Goal: Register for event/course

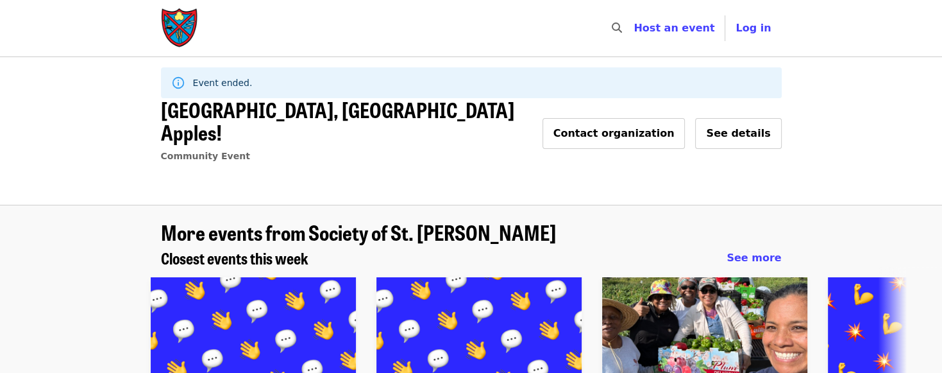
click at [164, 26] on img "Main navigation" at bounding box center [180, 28] width 38 height 41
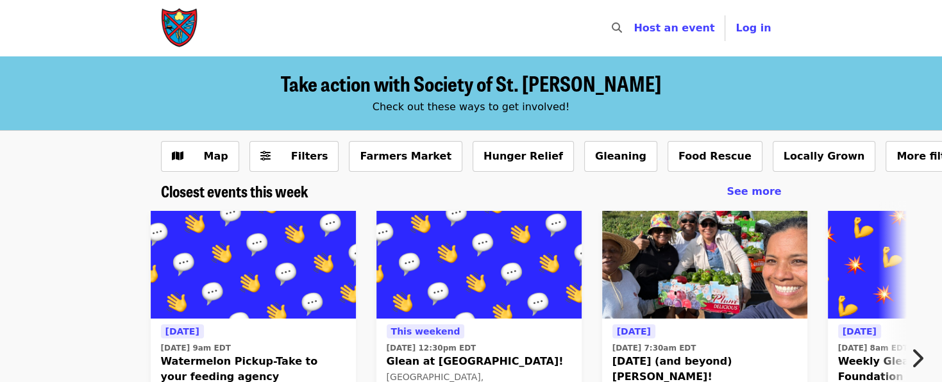
scroll to position [64, 0]
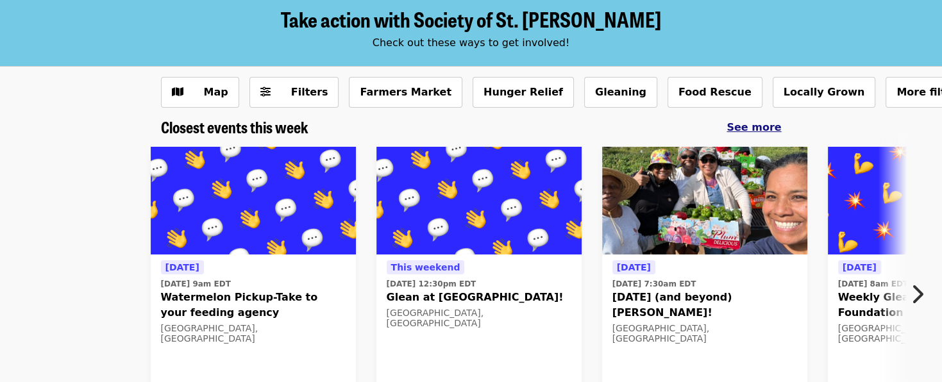
click at [744, 131] on span "See more" at bounding box center [754, 127] width 55 height 12
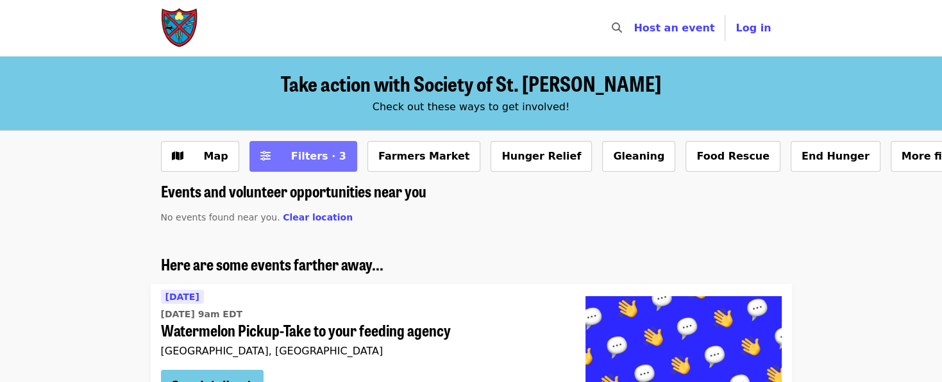
click at [285, 155] on span "Filters · 3" at bounding box center [312, 156] width 68 height 15
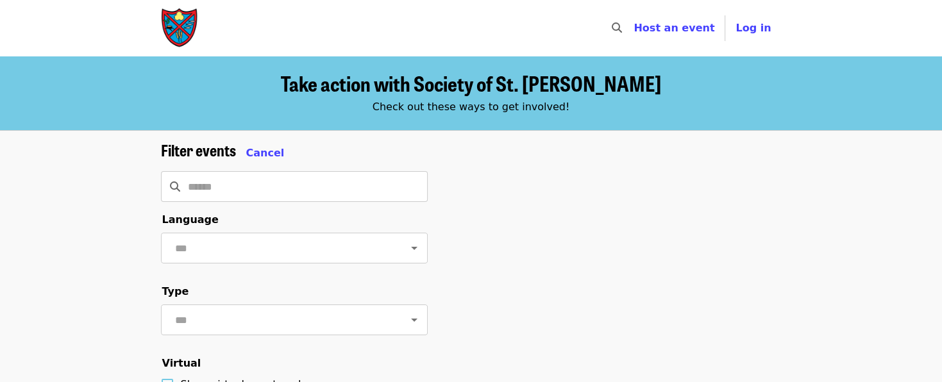
scroll to position [257, 0]
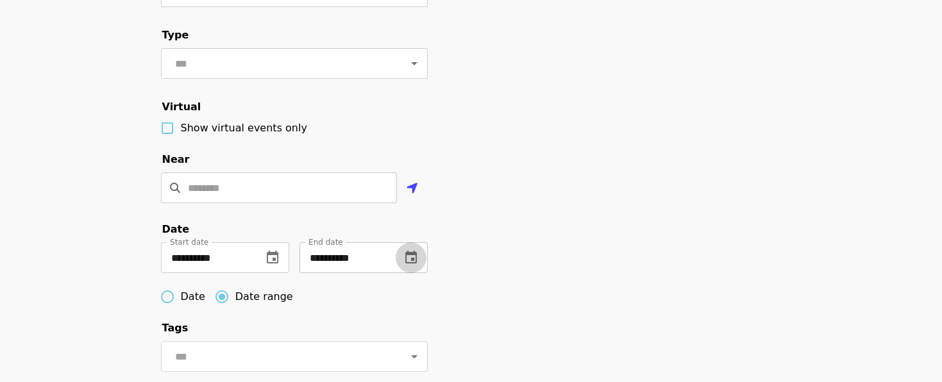
click at [411, 264] on icon "change date" at bounding box center [411, 257] width 12 height 13
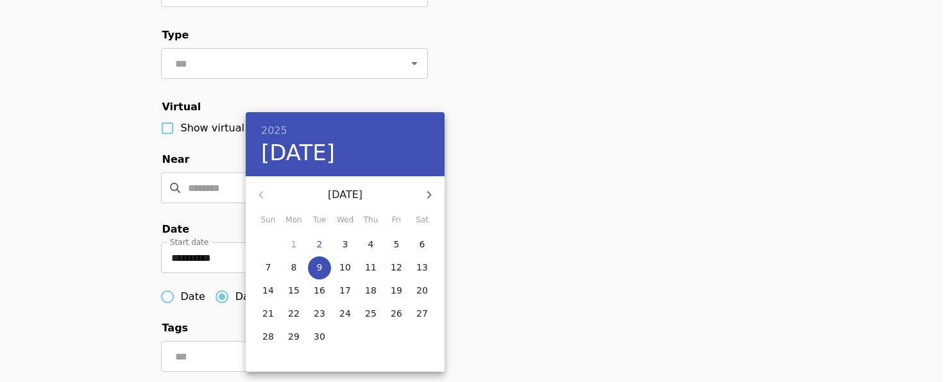
click at [426, 192] on icon "button" at bounding box center [428, 194] width 15 height 15
click at [391, 332] on span "31" at bounding box center [396, 336] width 23 height 13
type input "**********"
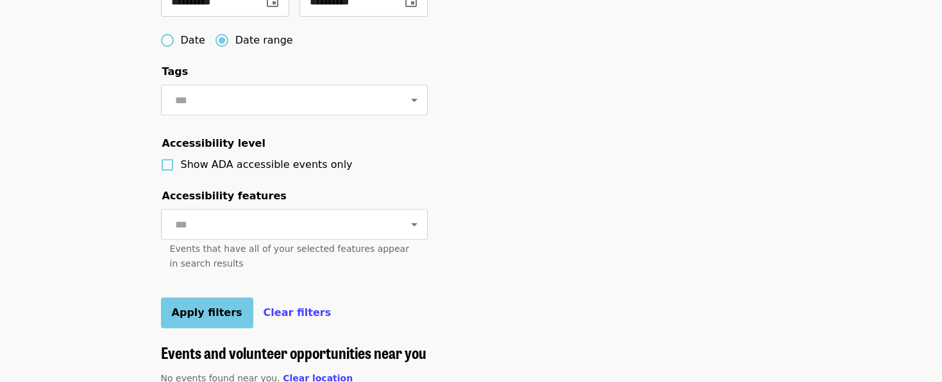
scroll to position [577, 0]
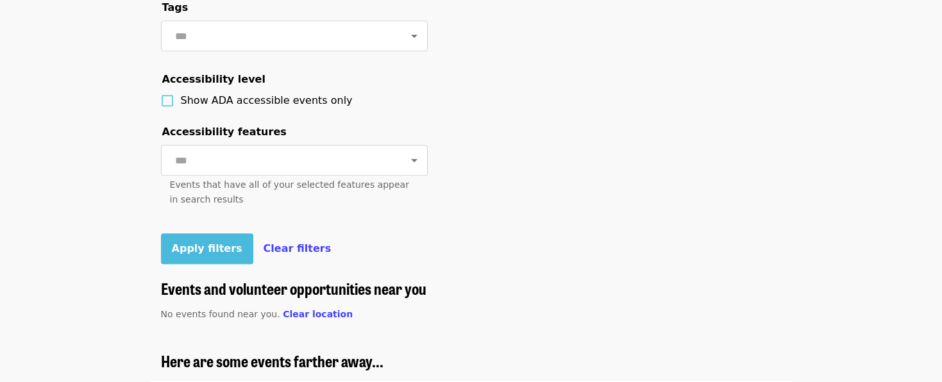
click at [192, 255] on span "Apply filters" at bounding box center [207, 249] width 71 height 12
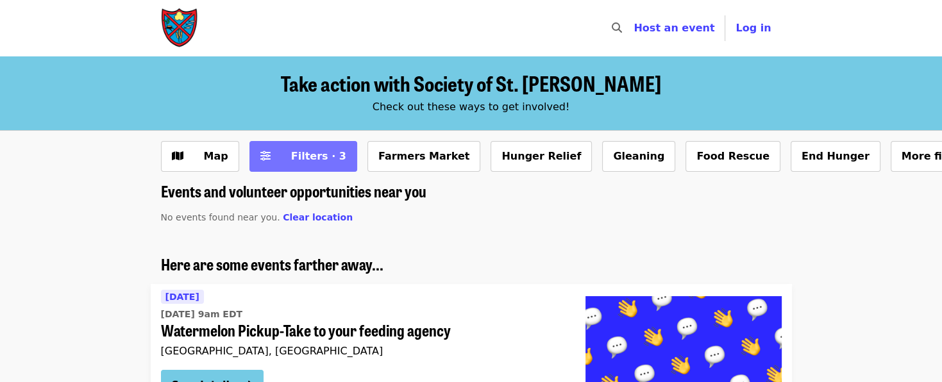
click at [308, 153] on span "Filters · 3" at bounding box center [318, 156] width 55 height 12
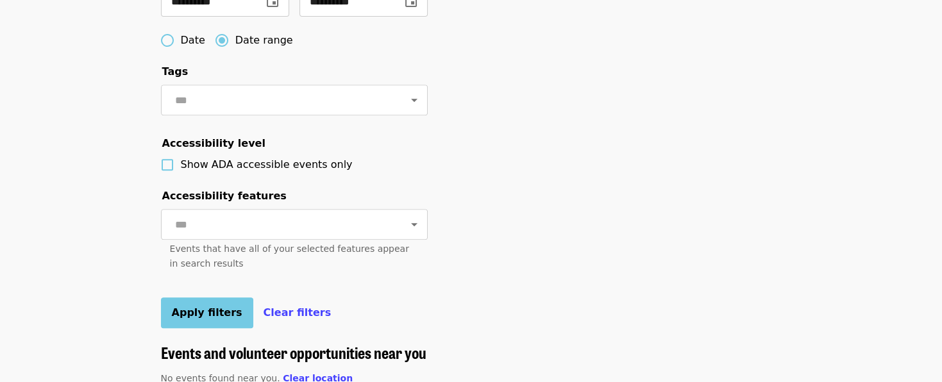
scroll to position [577, 0]
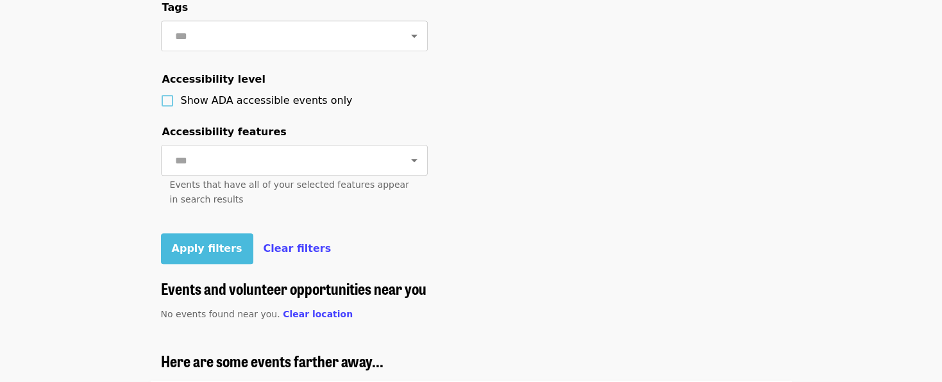
click at [213, 255] on span "Apply filters" at bounding box center [207, 249] width 71 height 12
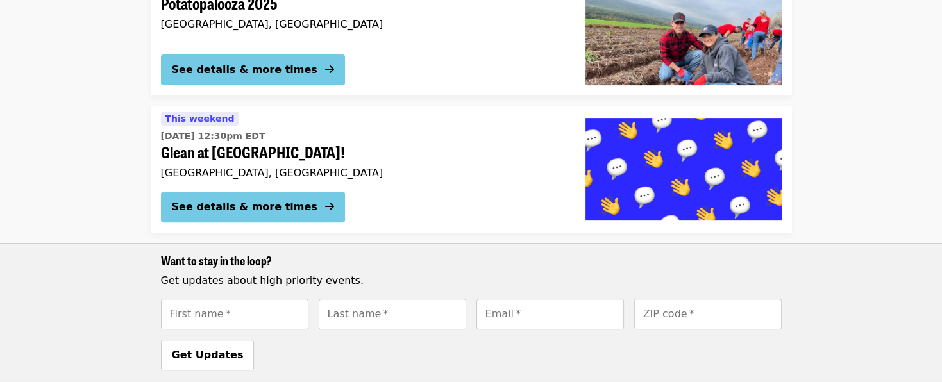
scroll to position [64, 0]
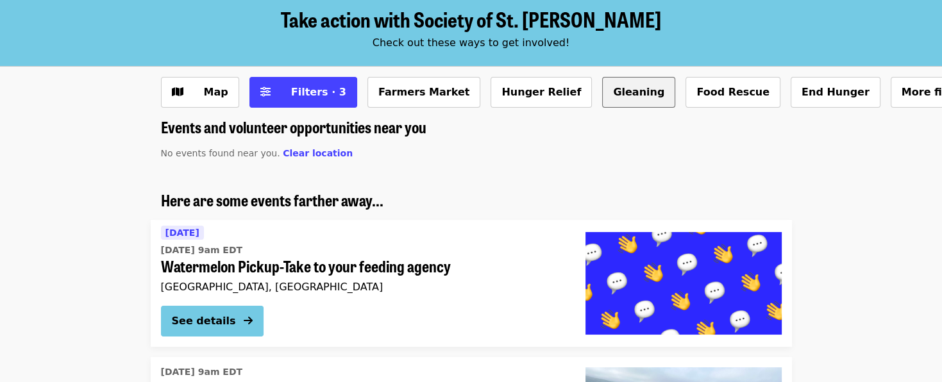
click at [602, 92] on button "Gleaning" at bounding box center [638, 92] width 73 height 31
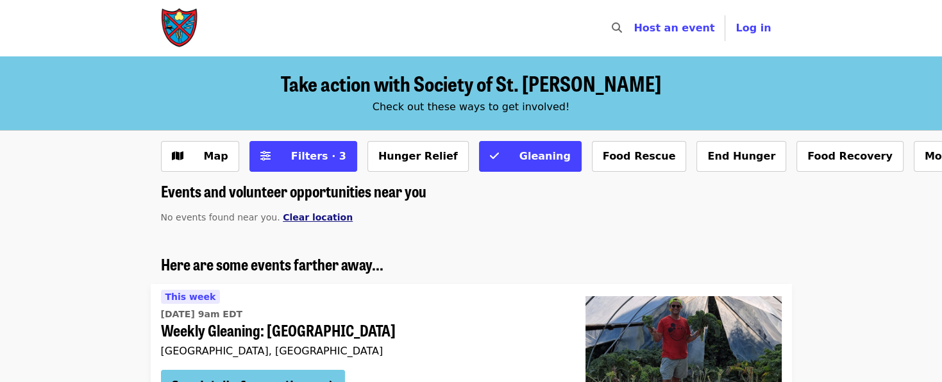
click at [309, 219] on span "Clear location" at bounding box center [318, 217] width 70 height 10
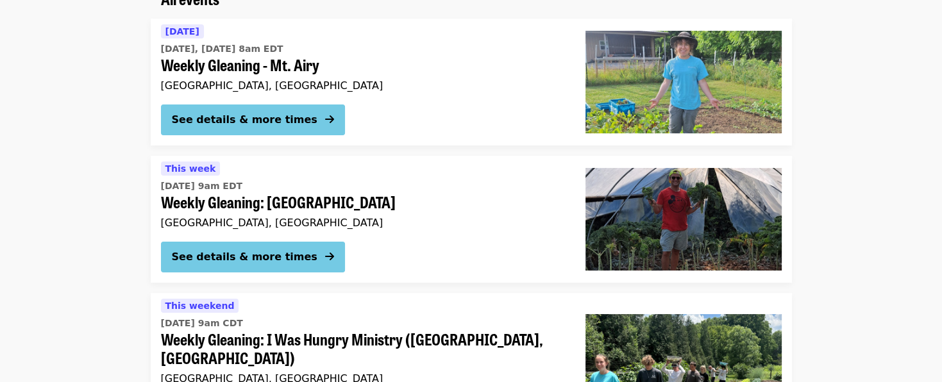
scroll to position [64, 0]
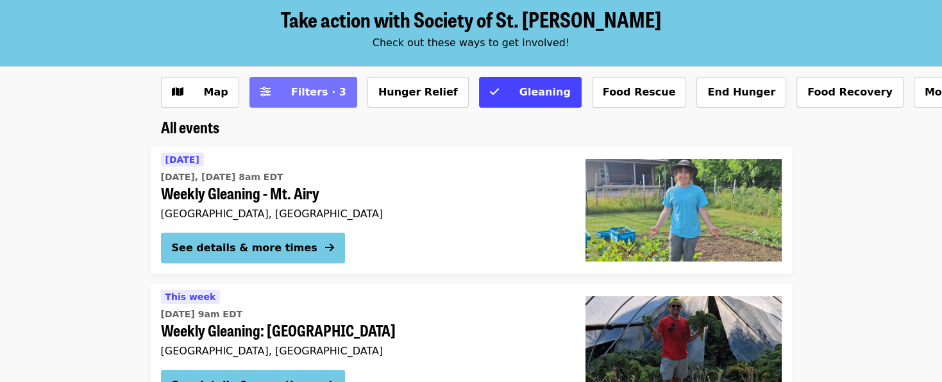
click at [283, 99] on span "Filters · 3" at bounding box center [312, 92] width 68 height 15
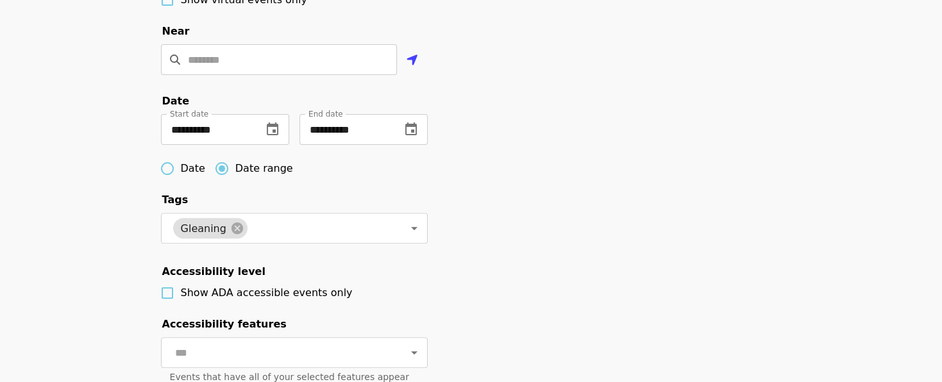
scroll to position [577, 0]
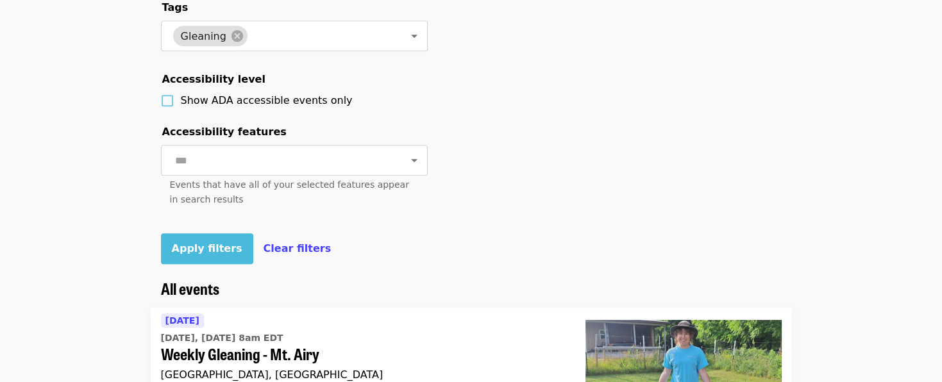
click at [203, 255] on span "Apply filters" at bounding box center [207, 249] width 71 height 12
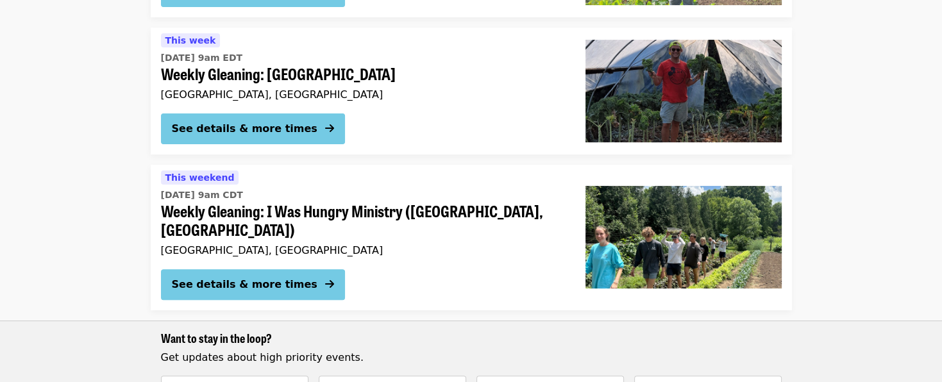
scroll to position [192, 0]
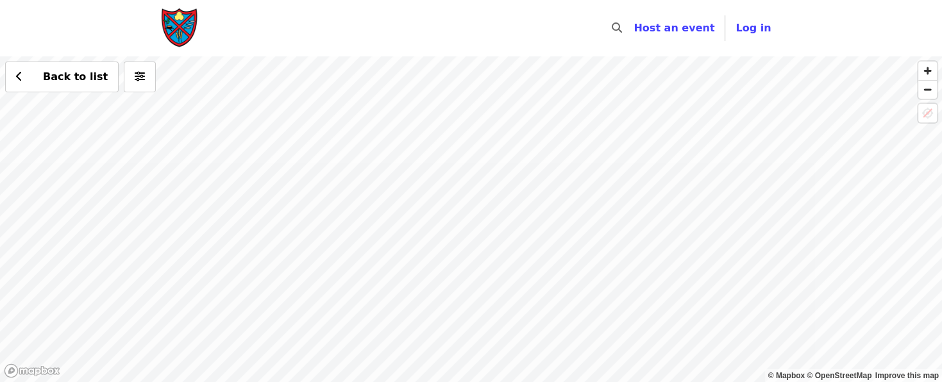
click at [441, 164] on div "Back to list" at bounding box center [471, 219] width 942 height 326
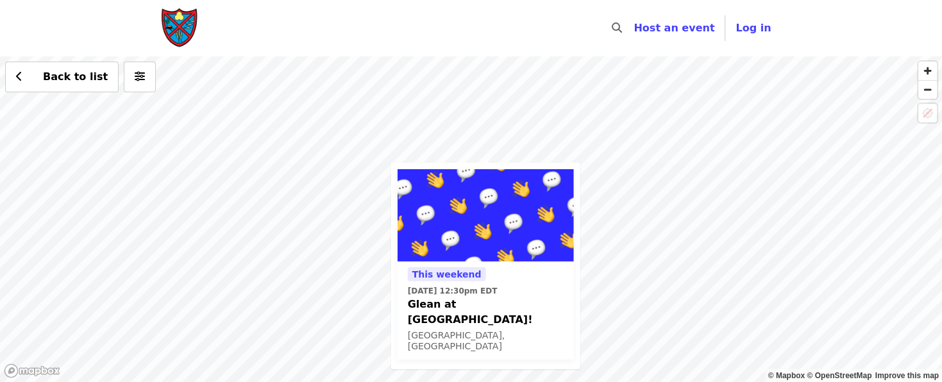
click at [682, 180] on div "This weekend Sat, Sep 6 @ 12:30pm EDT Glean at Lynchburg Community Market! Lync…" at bounding box center [471, 219] width 942 height 326
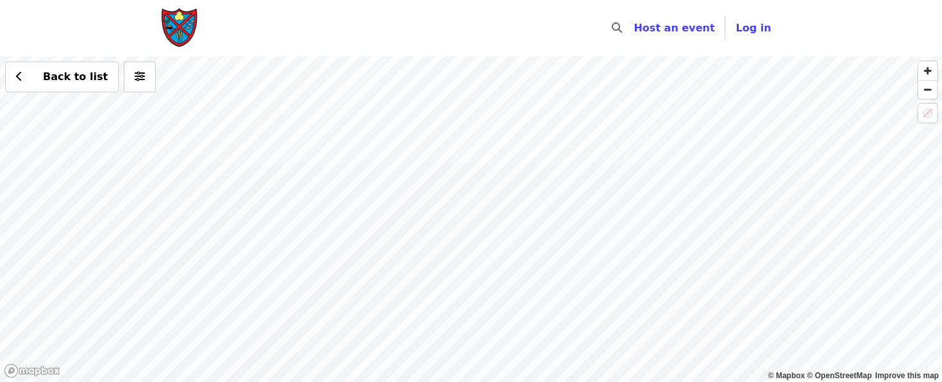
click at [486, 164] on div "Back to list" at bounding box center [471, 219] width 942 height 326
